Goal: Go to known website: Access a specific website the user already knows

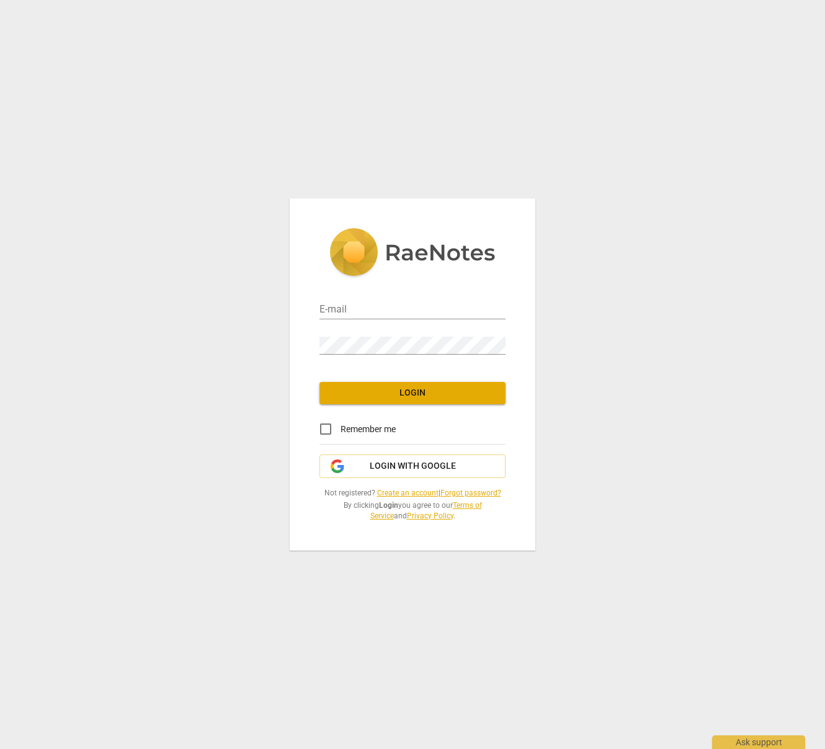
click at [387, 288] on div "E-mail" at bounding box center [412, 304] width 186 height 35
click at [344, 309] on input "email" at bounding box center [412, 310] width 186 height 18
type input "[PERSON_NAME][EMAIL_ADDRESS][PERSON_NAME][DOMAIN_NAME]"
drag, startPoint x: 386, startPoint y: 468, endPoint x: 397, endPoint y: 475, distance: 12.6
click at [387, 468] on span "Login with Google" at bounding box center [413, 466] width 86 height 12
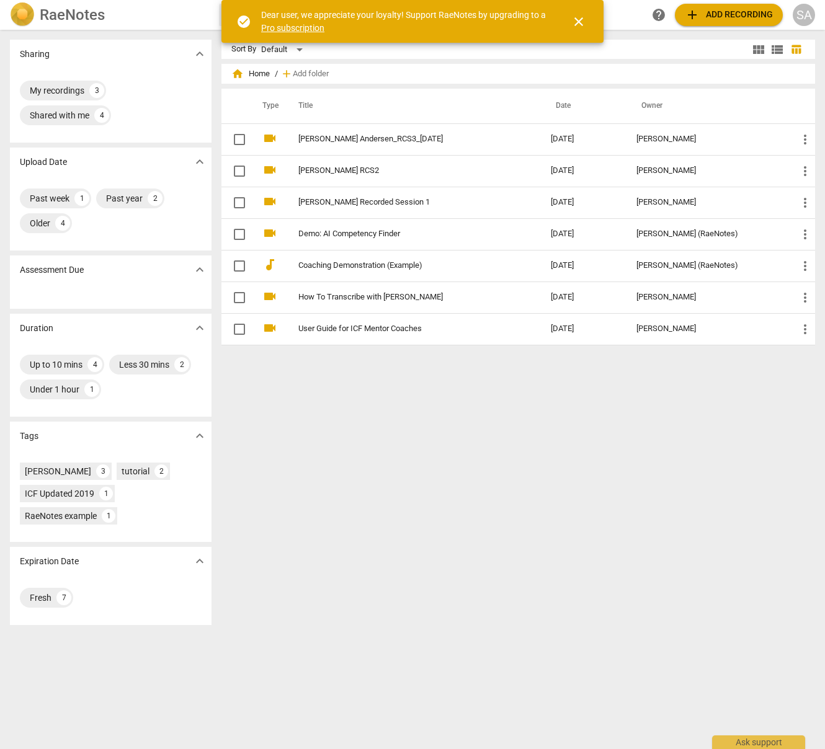
click at [578, 23] on span "close" at bounding box center [578, 21] width 15 height 15
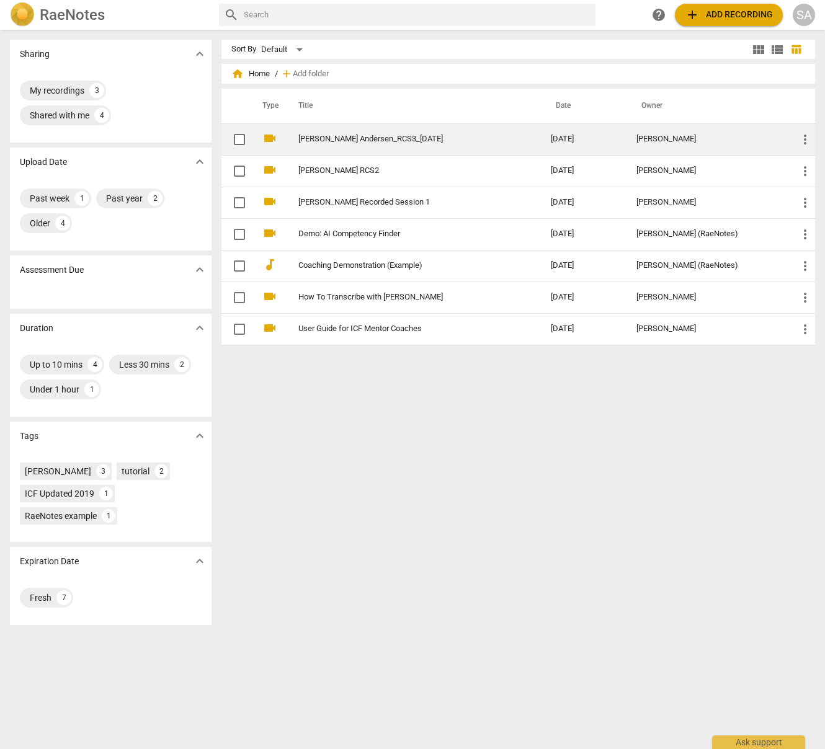
click at [331, 140] on link "[PERSON_NAME] Andersen_RCS3_[DATE]" at bounding box center [402, 139] width 208 height 9
